Goal: Information Seeking & Learning: Learn about a topic

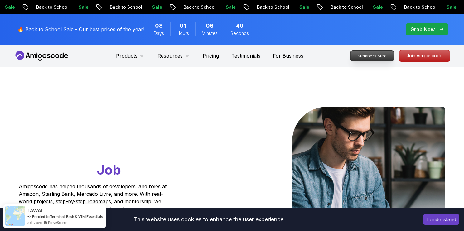
click at [377, 58] on p "Members Area" at bounding box center [372, 56] width 43 height 11
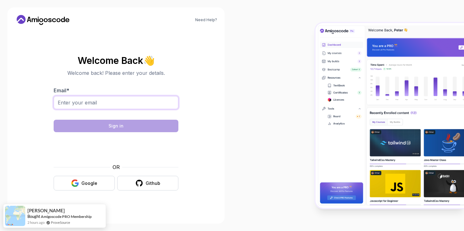
click at [139, 103] on input "Email *" at bounding box center [116, 102] width 125 height 13
click at [326, 65] on body "Need Help? Welcome Back 👋 Welcome back! Please enter your details. Email * Sign…" at bounding box center [232, 115] width 464 height 231
click at [98, 104] on input "Email *" at bounding box center [116, 102] width 125 height 13
type input "jeremiahwright3@gmail.com"
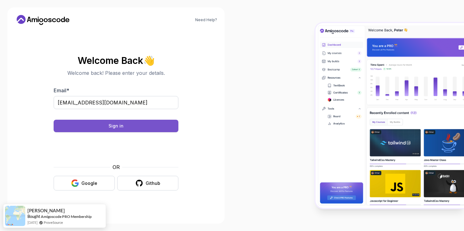
click at [102, 129] on button "Sign in" at bounding box center [116, 126] width 125 height 12
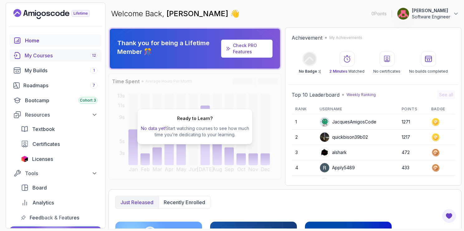
click at [46, 57] on div "My Courses 12" at bounding box center [61, 55] width 73 height 7
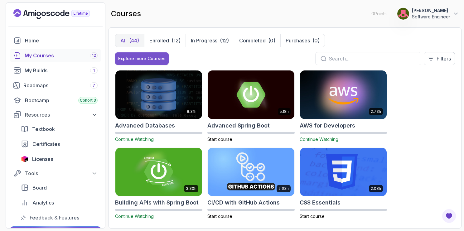
click at [153, 62] on button "Explore more Courses" at bounding box center [142, 58] width 54 height 12
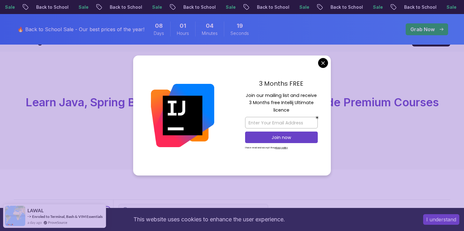
scroll to position [9, 0]
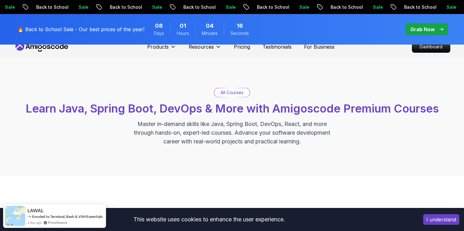
click at [419, 28] on p "Grab Now" at bounding box center [423, 29] width 24 height 7
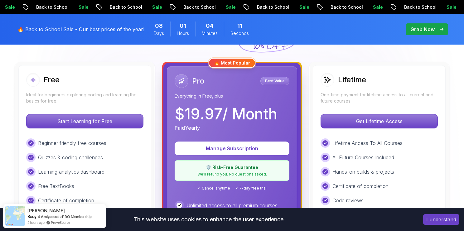
scroll to position [185, 0]
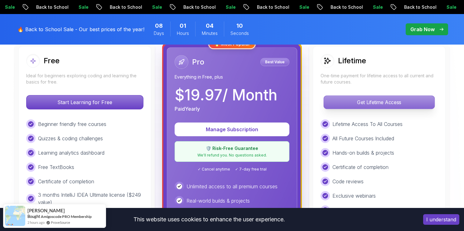
click at [358, 99] on p "Get Lifetime Access" at bounding box center [379, 102] width 111 height 13
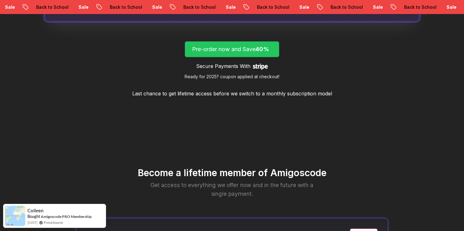
click at [245, 47] on p "Pre-order now and Save 40%" at bounding box center [232, 49] width 80 height 9
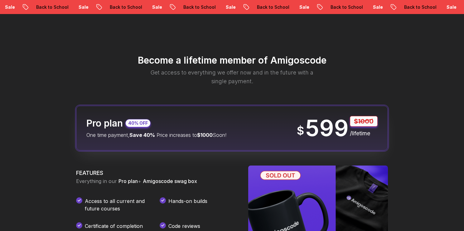
scroll to position [735, 0]
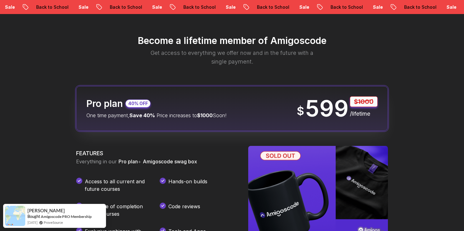
scroll to position [603, 0]
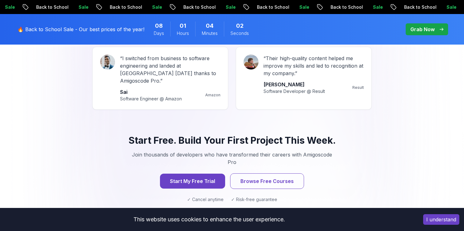
scroll to position [185, 0]
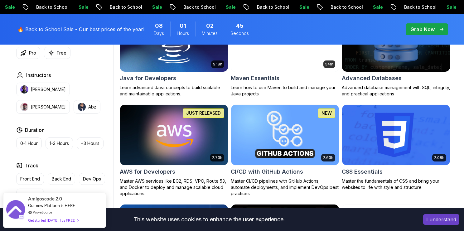
scroll to position [424, 0]
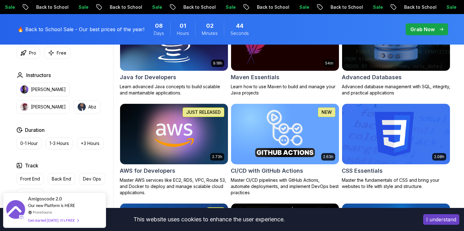
click at [159, 173] on h2 "AWS for Developers" at bounding box center [148, 171] width 56 height 9
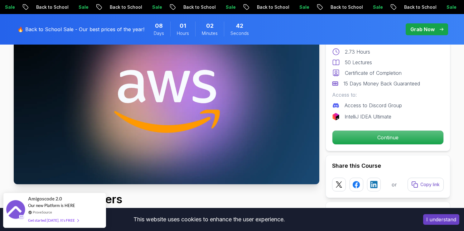
scroll to position [72, 0]
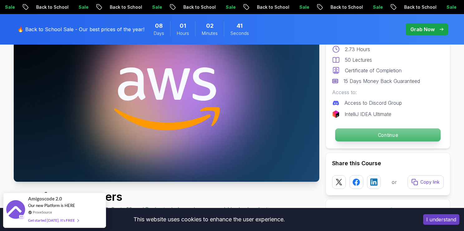
click at [377, 134] on p "Continue" at bounding box center [388, 135] width 105 height 13
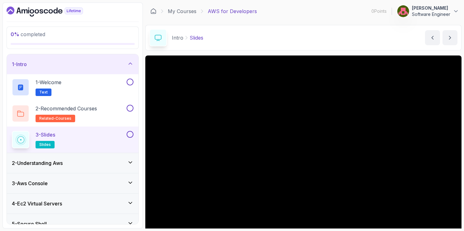
click at [42, 12] on icon "Dashboard" at bounding box center [45, 12] width 76 height 10
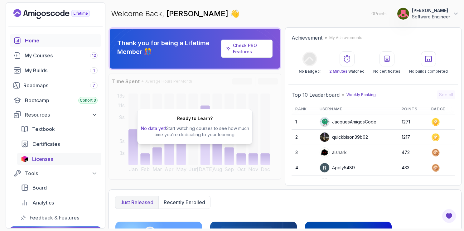
click at [47, 160] on span "Licenses" at bounding box center [42, 158] width 21 height 7
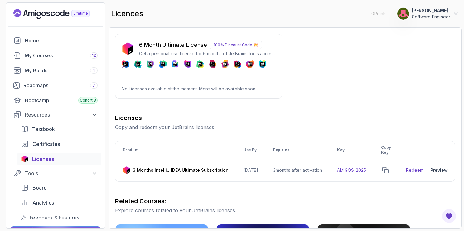
click at [225, 45] on p "100% Discount Code 💥" at bounding box center [236, 45] width 52 height 8
click at [173, 46] on p "6 Month Ultimate License" at bounding box center [173, 45] width 68 height 9
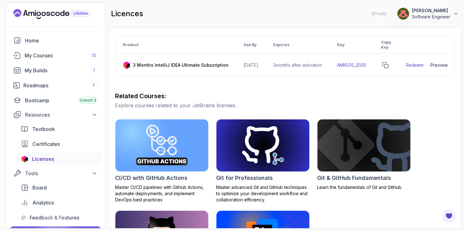
scroll to position [105, 0]
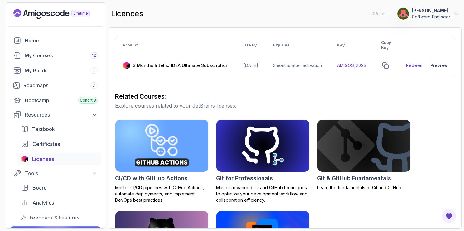
click at [153, 181] on h2 "CI/CD with GitHub Actions" at bounding box center [151, 178] width 72 height 9
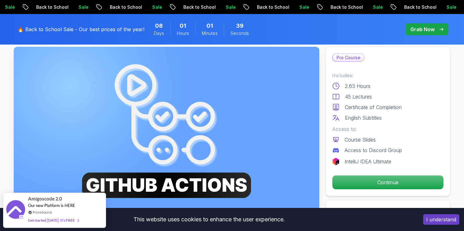
scroll to position [36, 0]
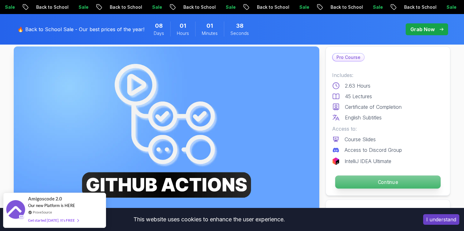
click at [360, 184] on p "Continue" at bounding box center [388, 182] width 105 height 13
